Goal: Task Accomplishment & Management: Use online tool/utility

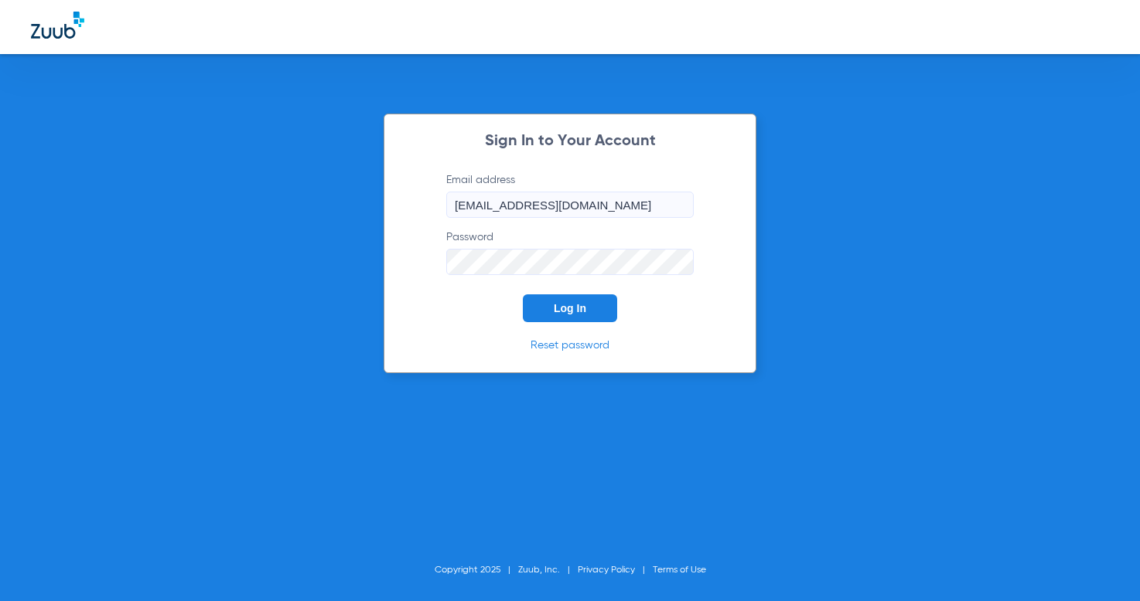
click at [584, 307] on span "Log In" at bounding box center [570, 308] width 32 height 12
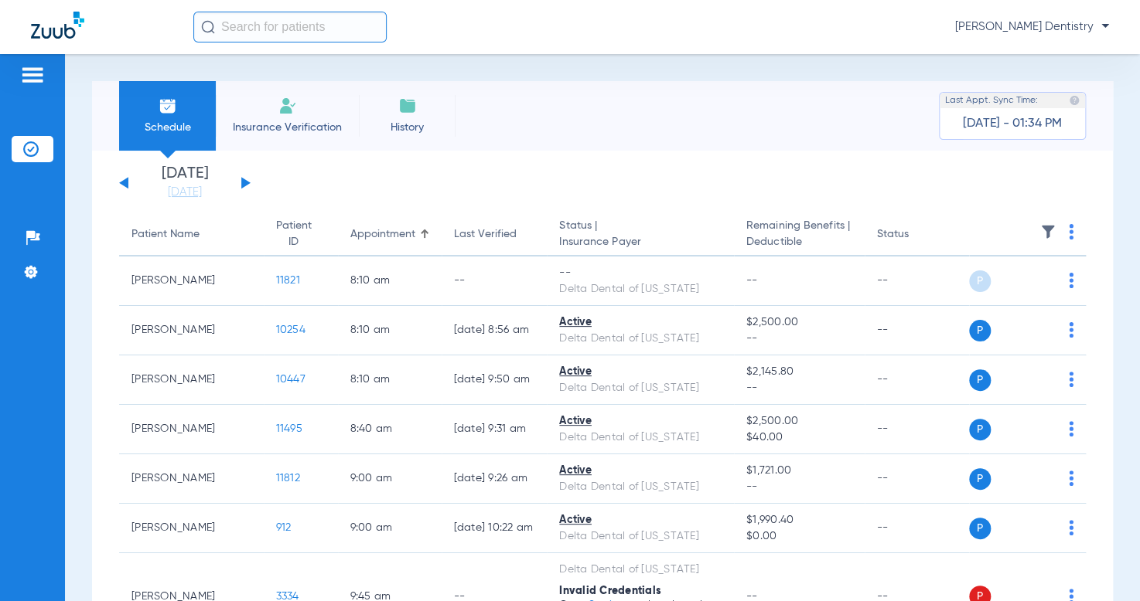
click at [242, 180] on button at bounding box center [245, 183] width 9 height 12
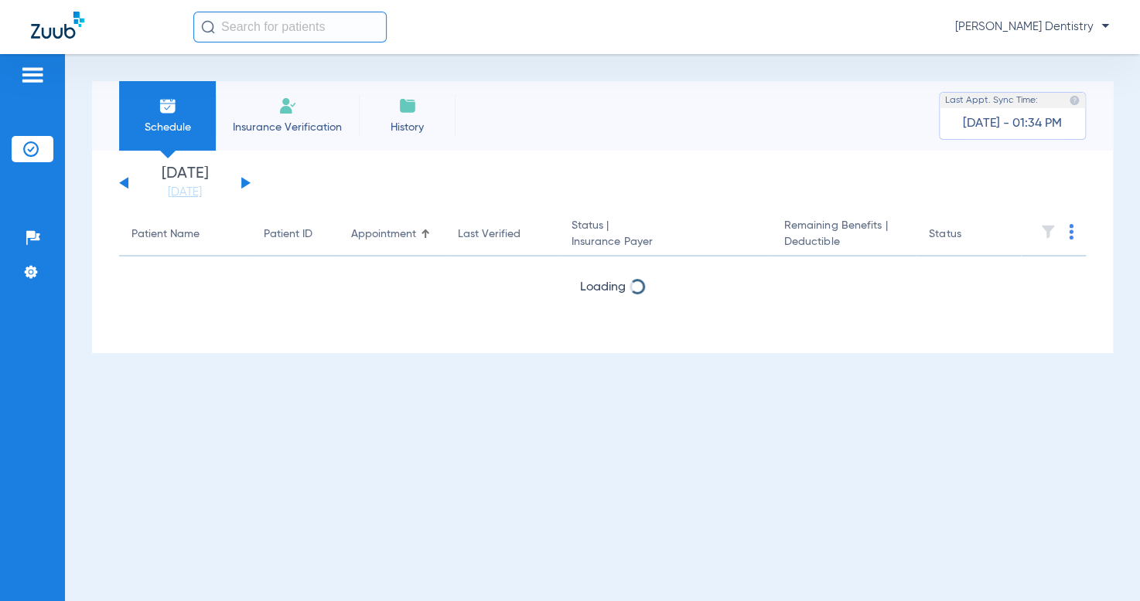
click at [242, 180] on button at bounding box center [245, 183] width 9 height 12
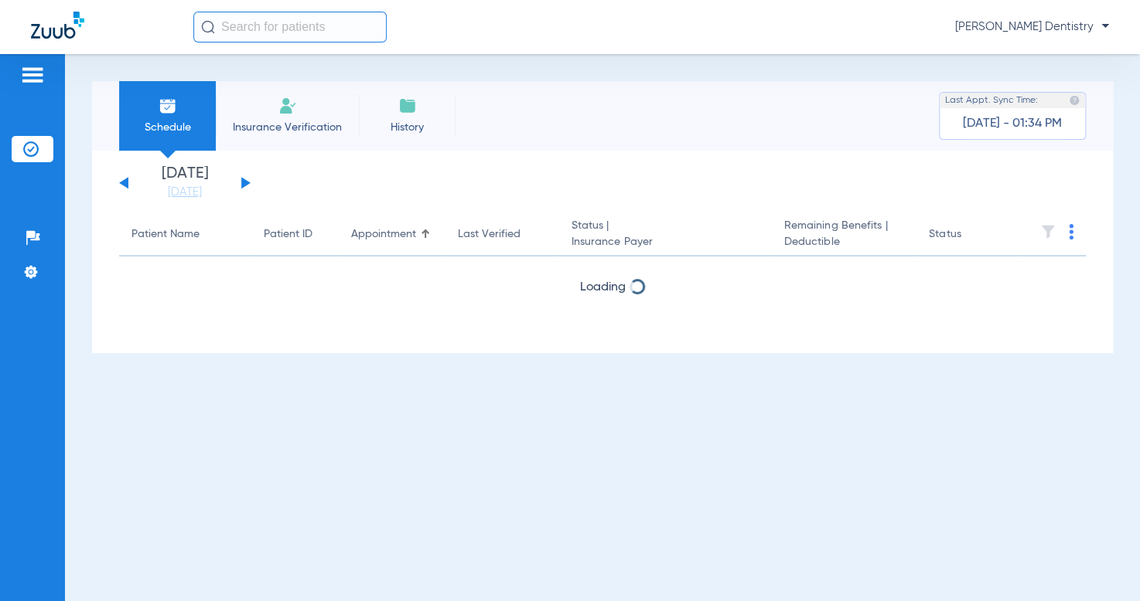
click at [242, 180] on button at bounding box center [245, 183] width 9 height 12
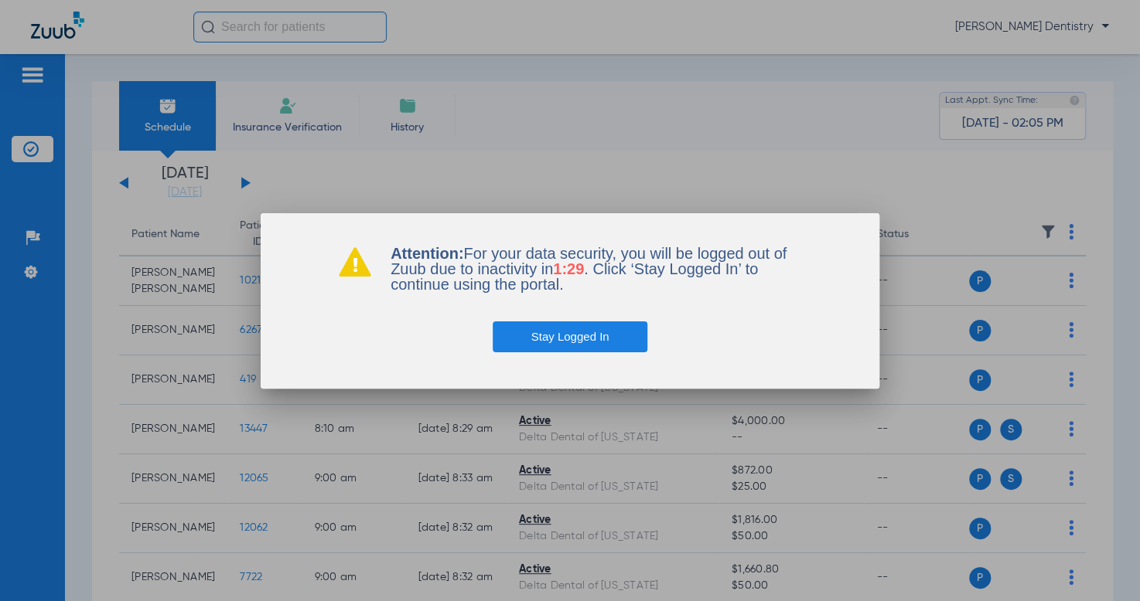
click at [618, 341] on button "Stay Logged In" at bounding box center [569, 337] width 155 height 31
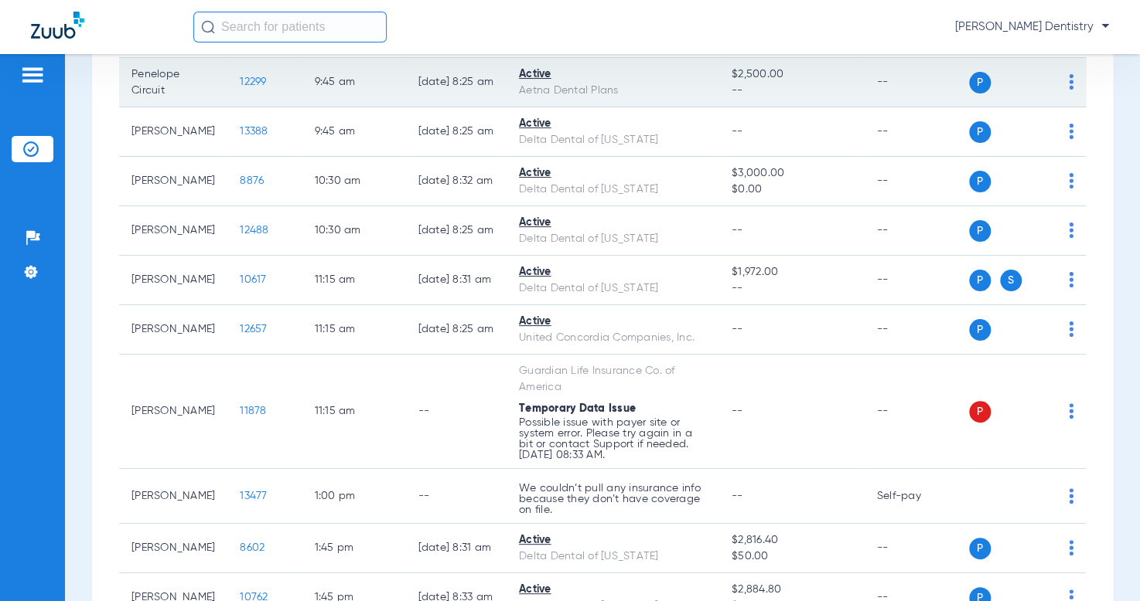
scroll to position [773, 0]
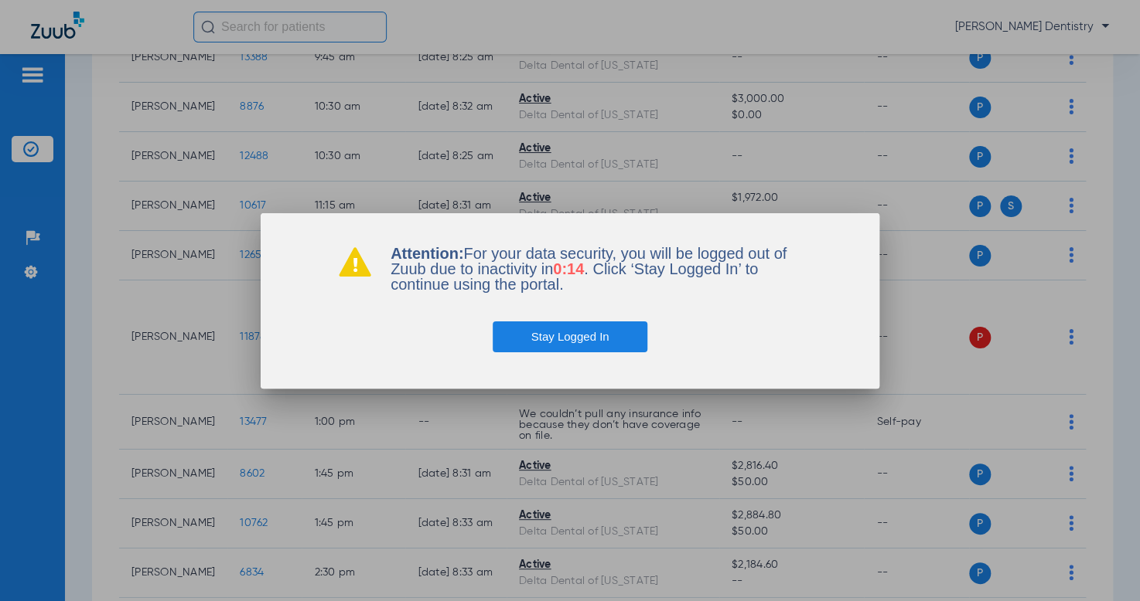
click at [553, 340] on button "Stay Logged In" at bounding box center [569, 337] width 155 height 31
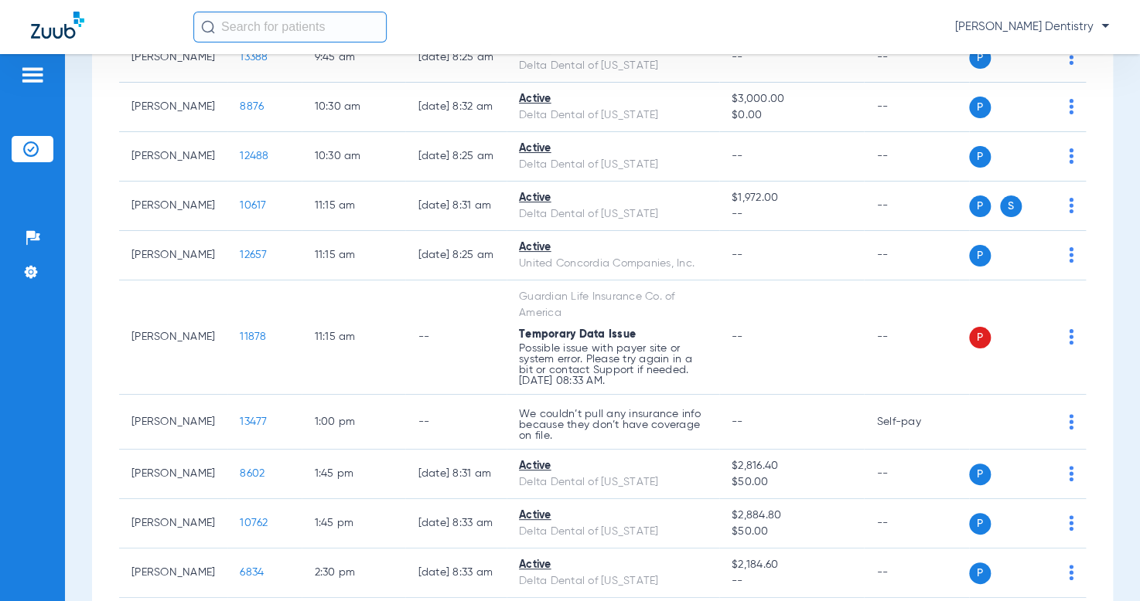
scroll to position [0, 0]
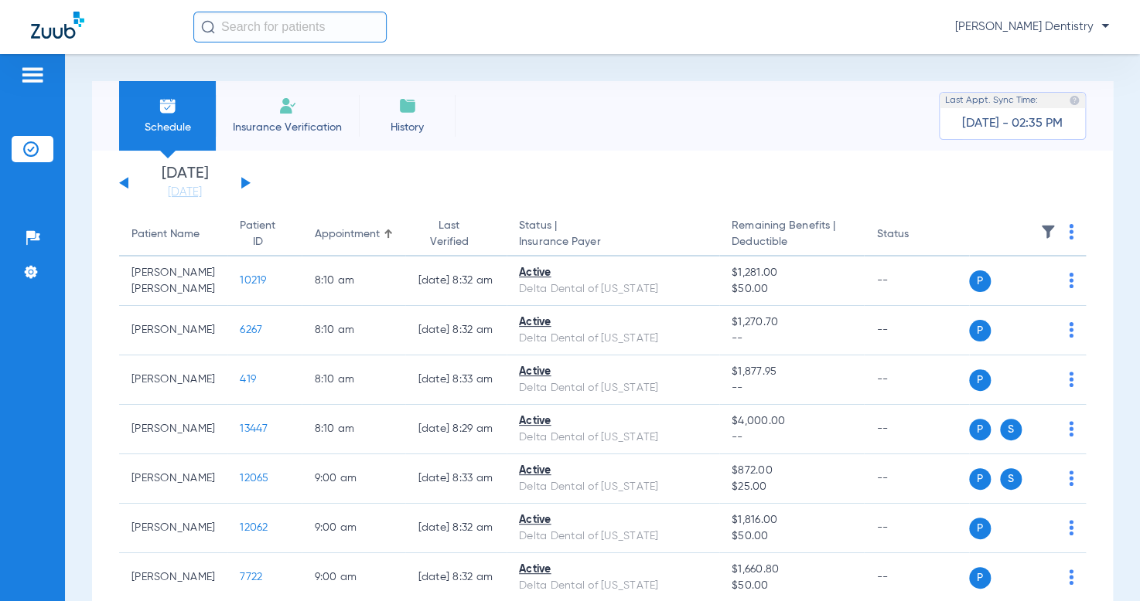
click at [243, 182] on button at bounding box center [245, 183] width 9 height 12
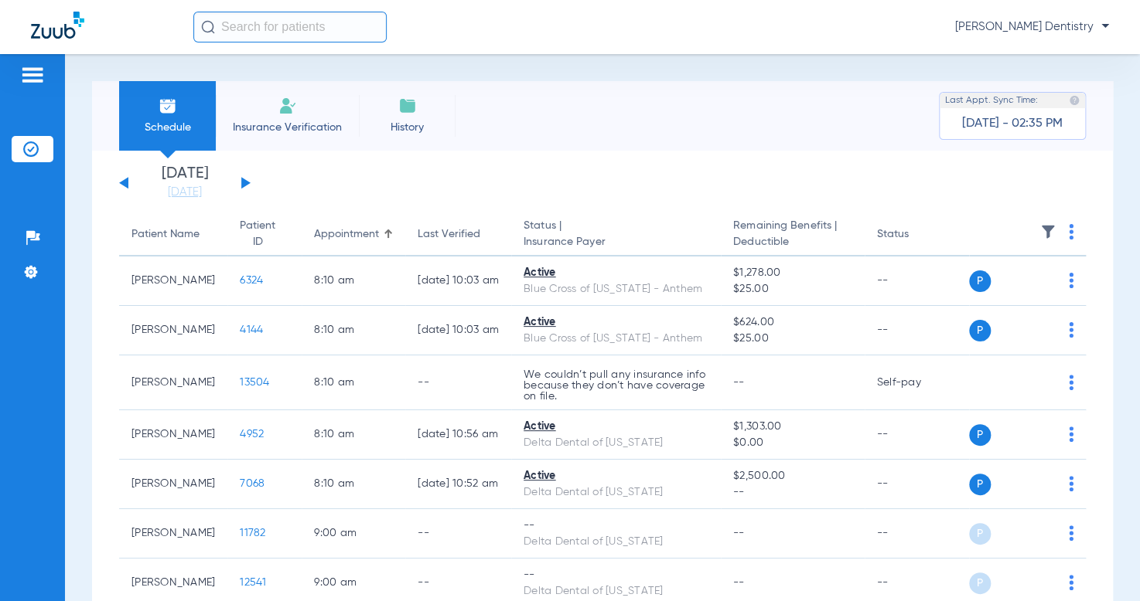
click at [1068, 228] on img at bounding box center [1070, 231] width 5 height 15
click at [1024, 286] on button "Verify All" at bounding box center [1002, 293] width 118 height 31
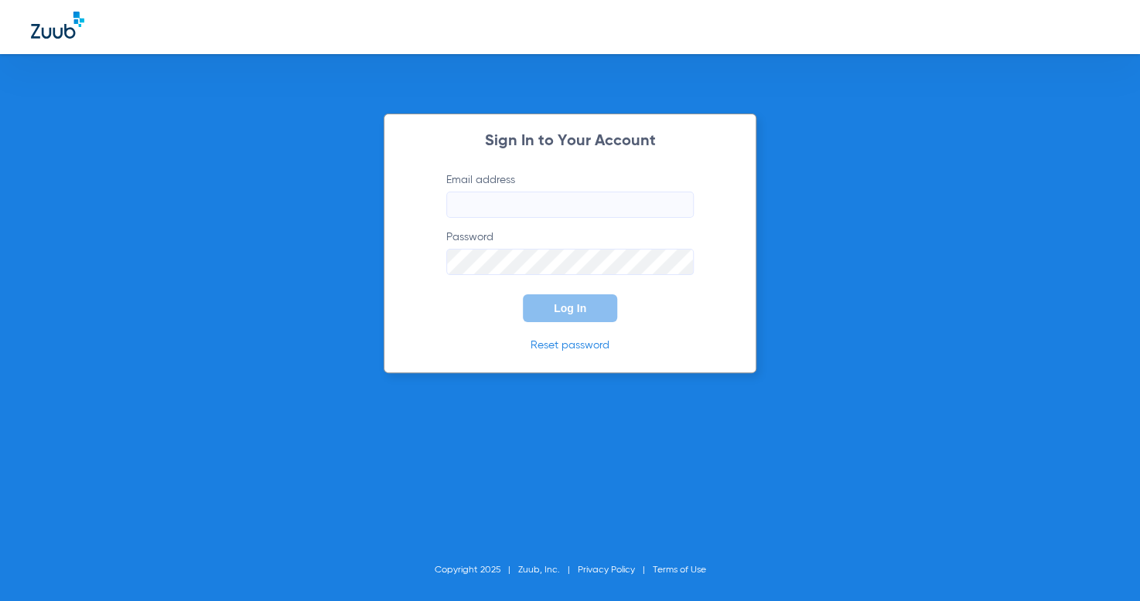
type input "[EMAIL_ADDRESS][DOMAIN_NAME]"
